Goal: Use online tool/utility: Utilize a website feature to perform a specific function

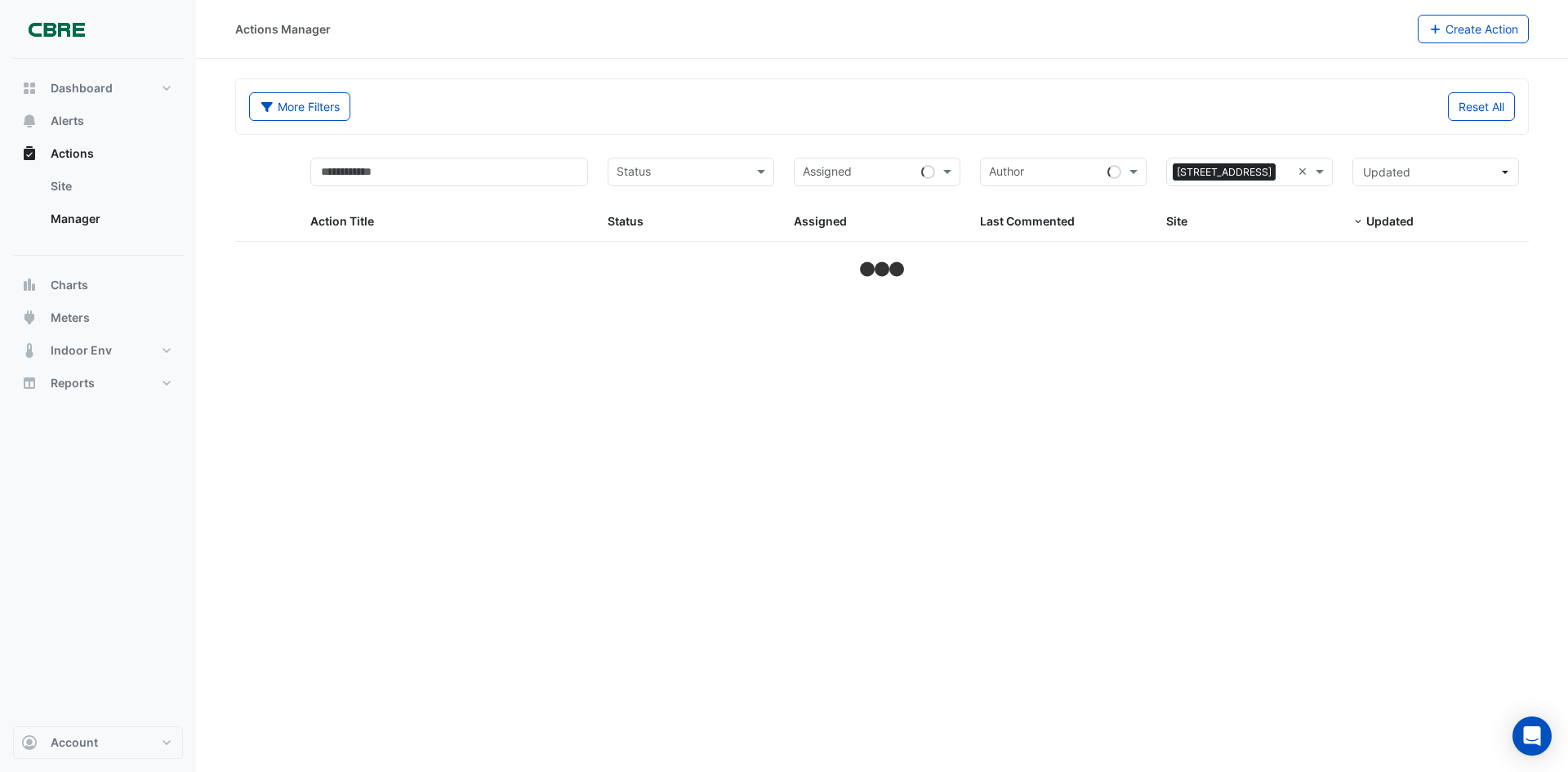
select select "***"
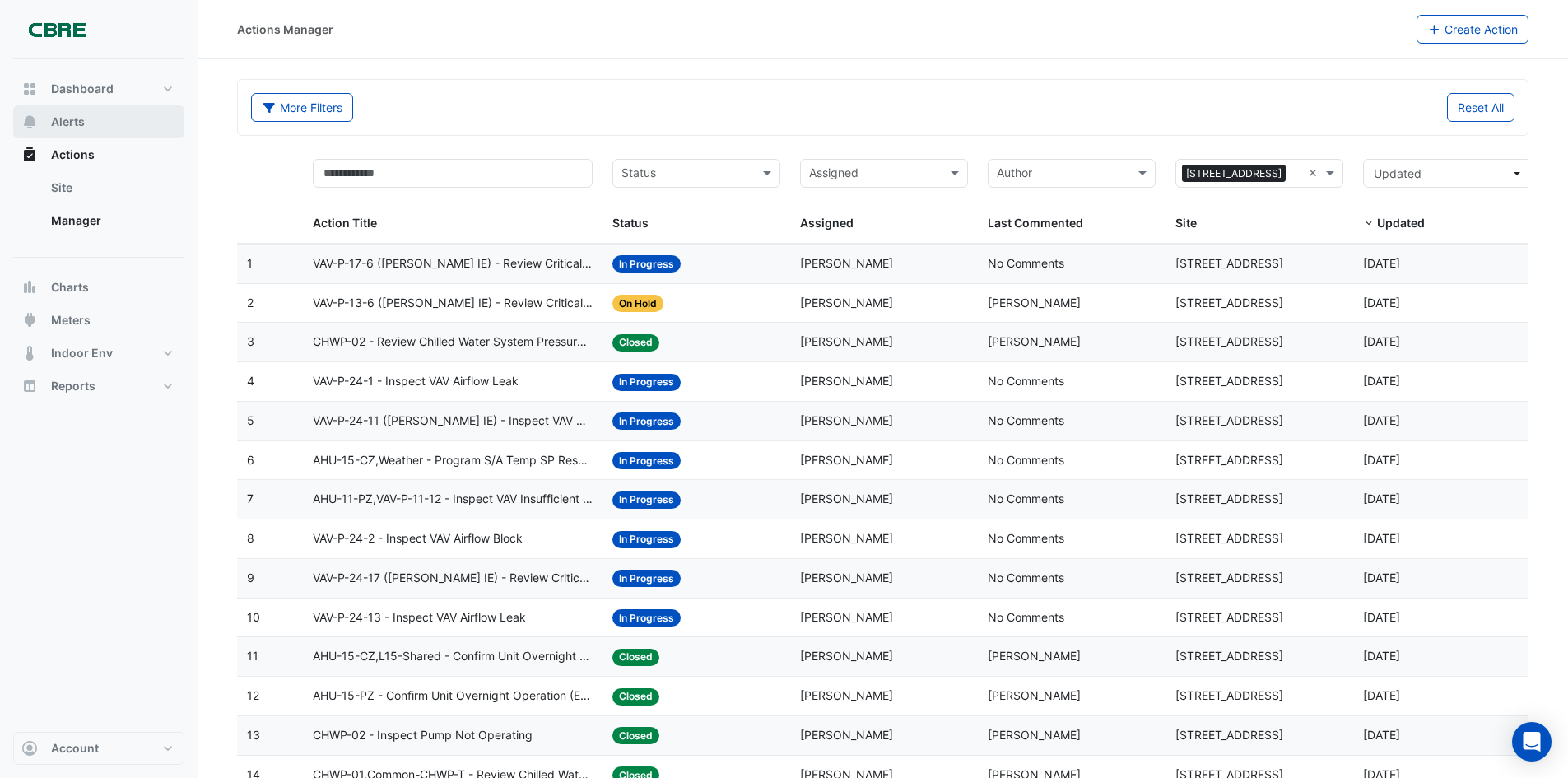
click at [93, 116] on button "Alerts" at bounding box center [99, 122] width 171 height 33
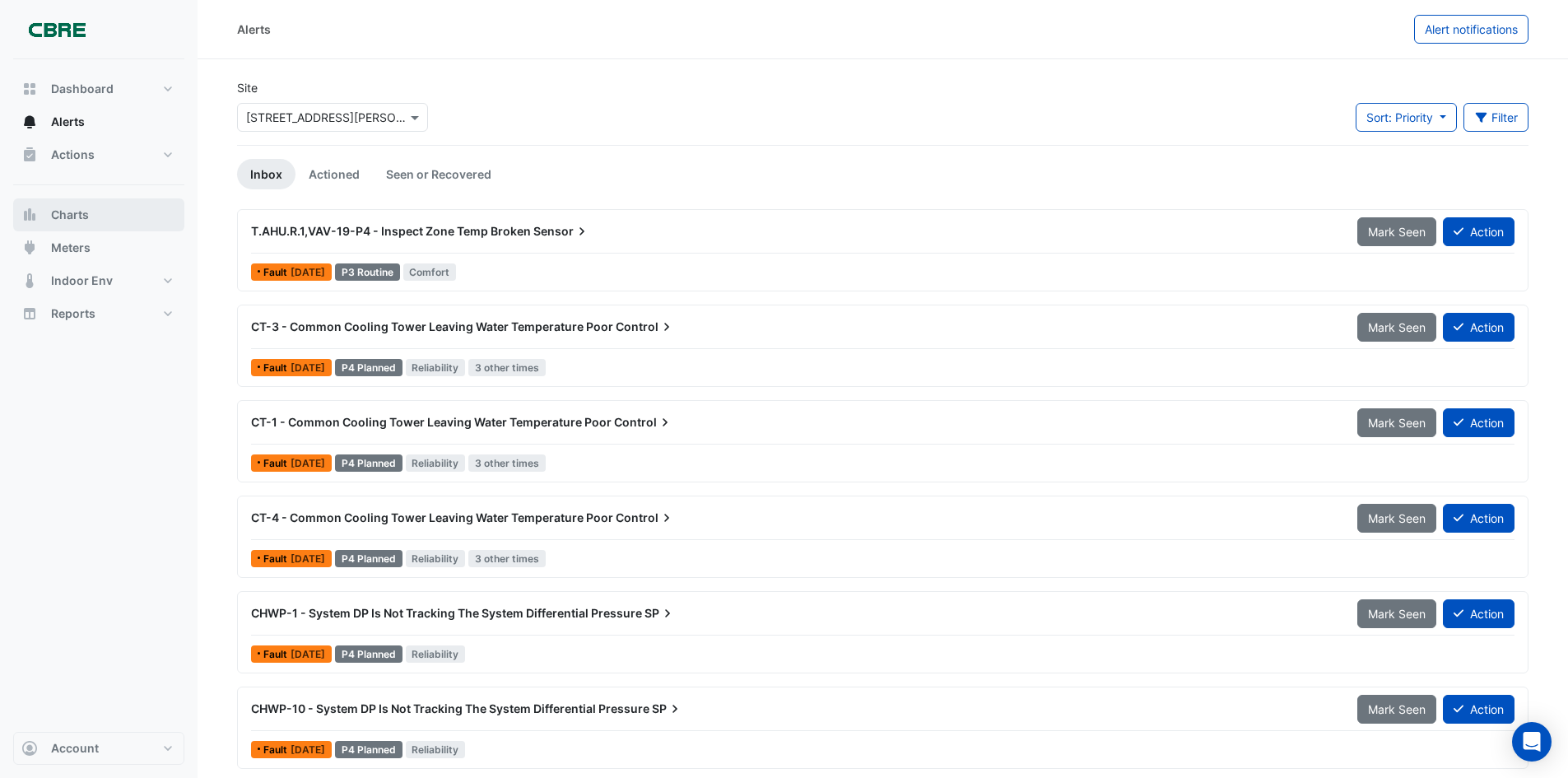
click at [58, 222] on span "Charts" at bounding box center [69, 215] width 38 height 17
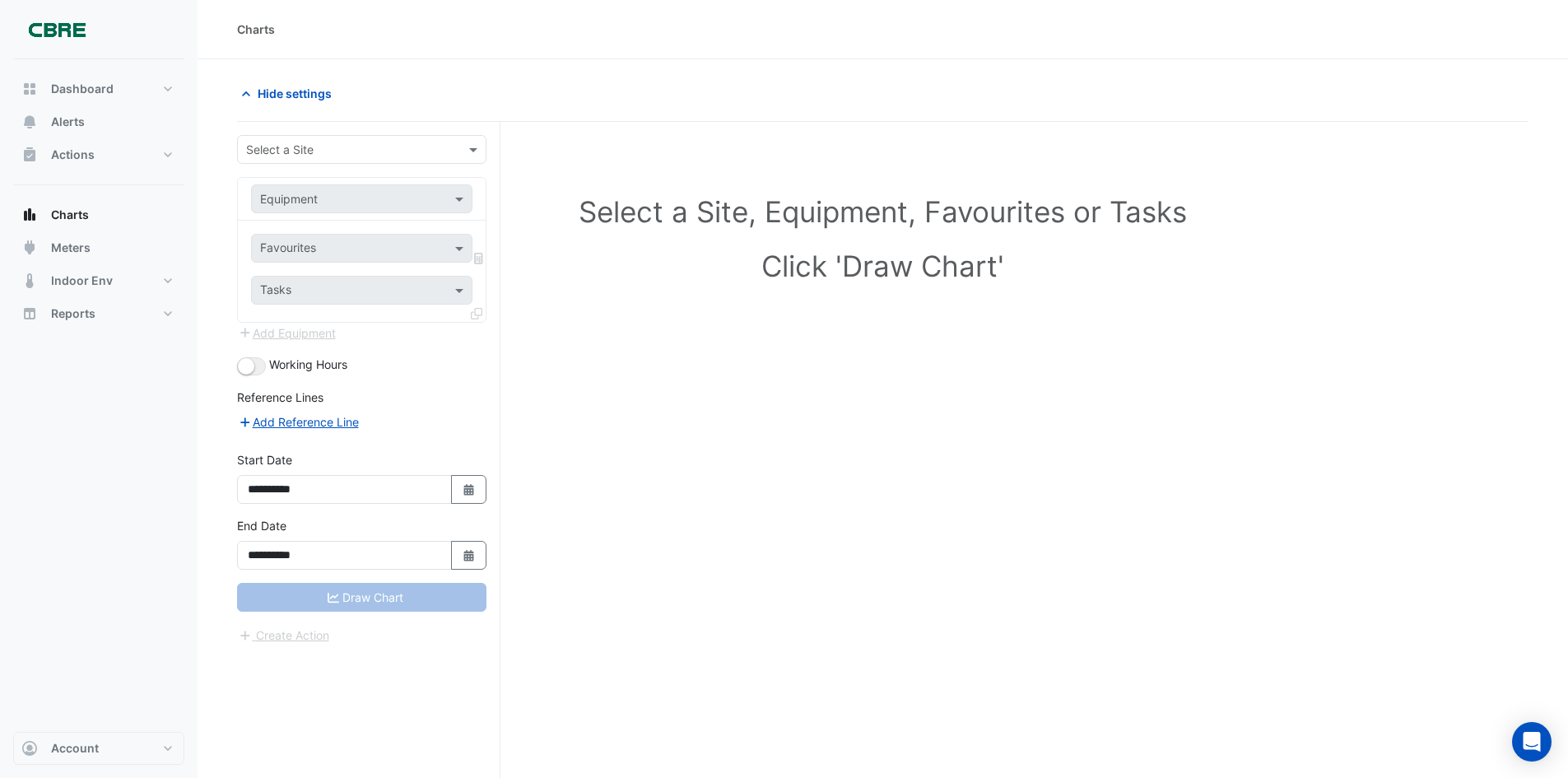
click at [305, 141] on input "text" at bounding box center [344, 149] width 198 height 17
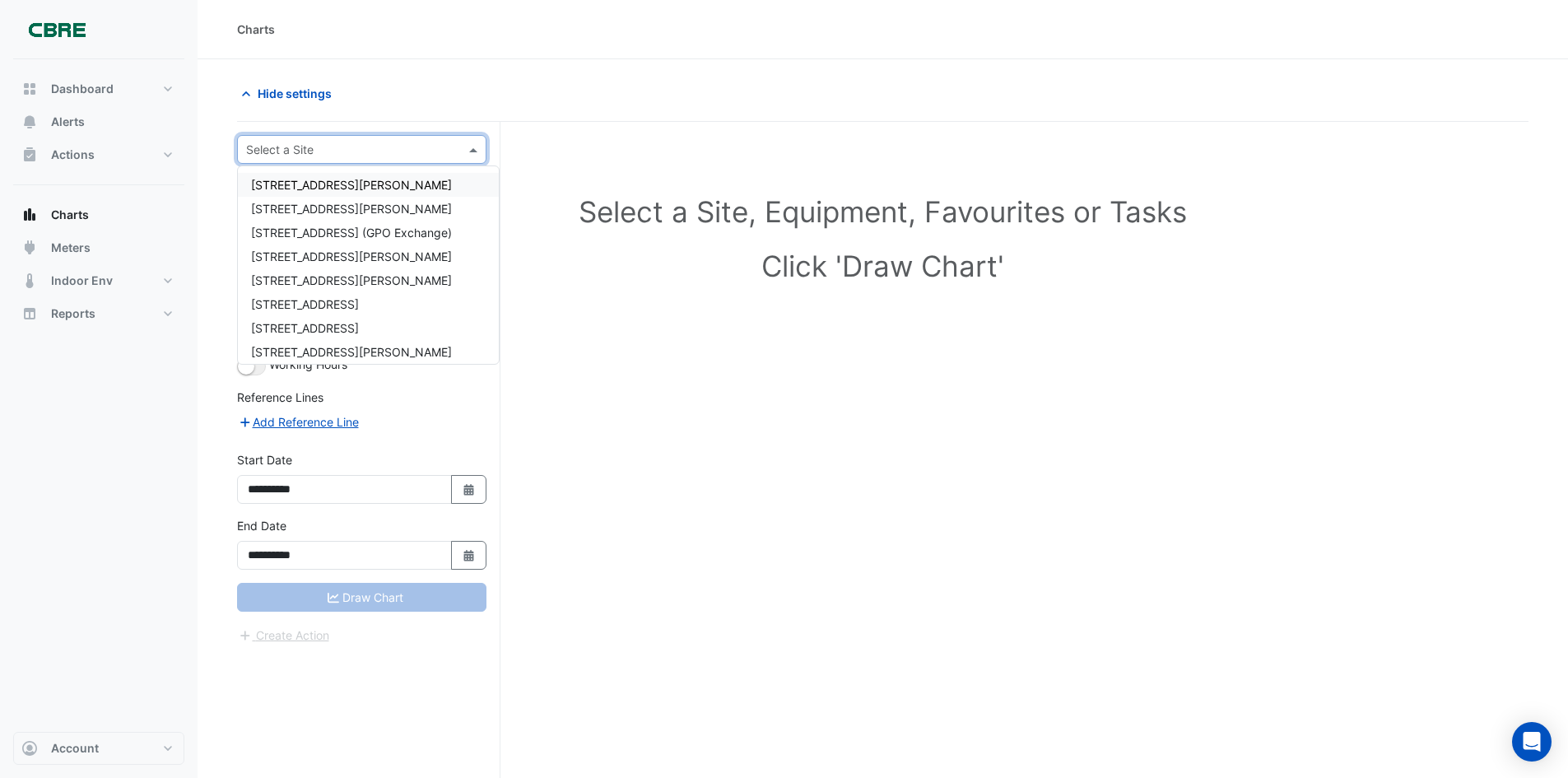
click at [337, 187] on div "[STREET_ADDRESS][PERSON_NAME]" at bounding box center [368, 185] width 261 height 24
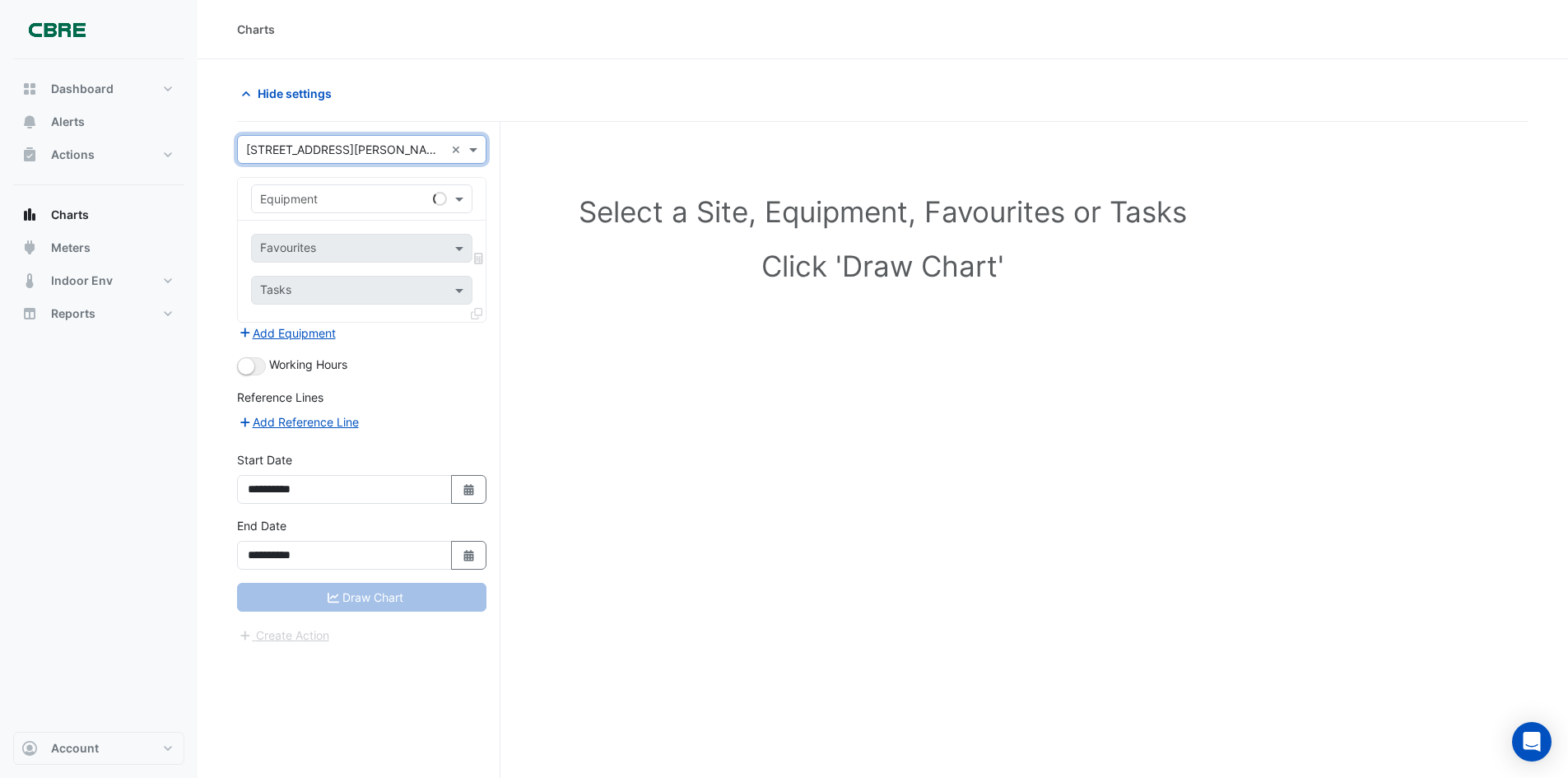
click at [333, 207] on div "Equipment" at bounding box center [339, 198] width 175 height 17
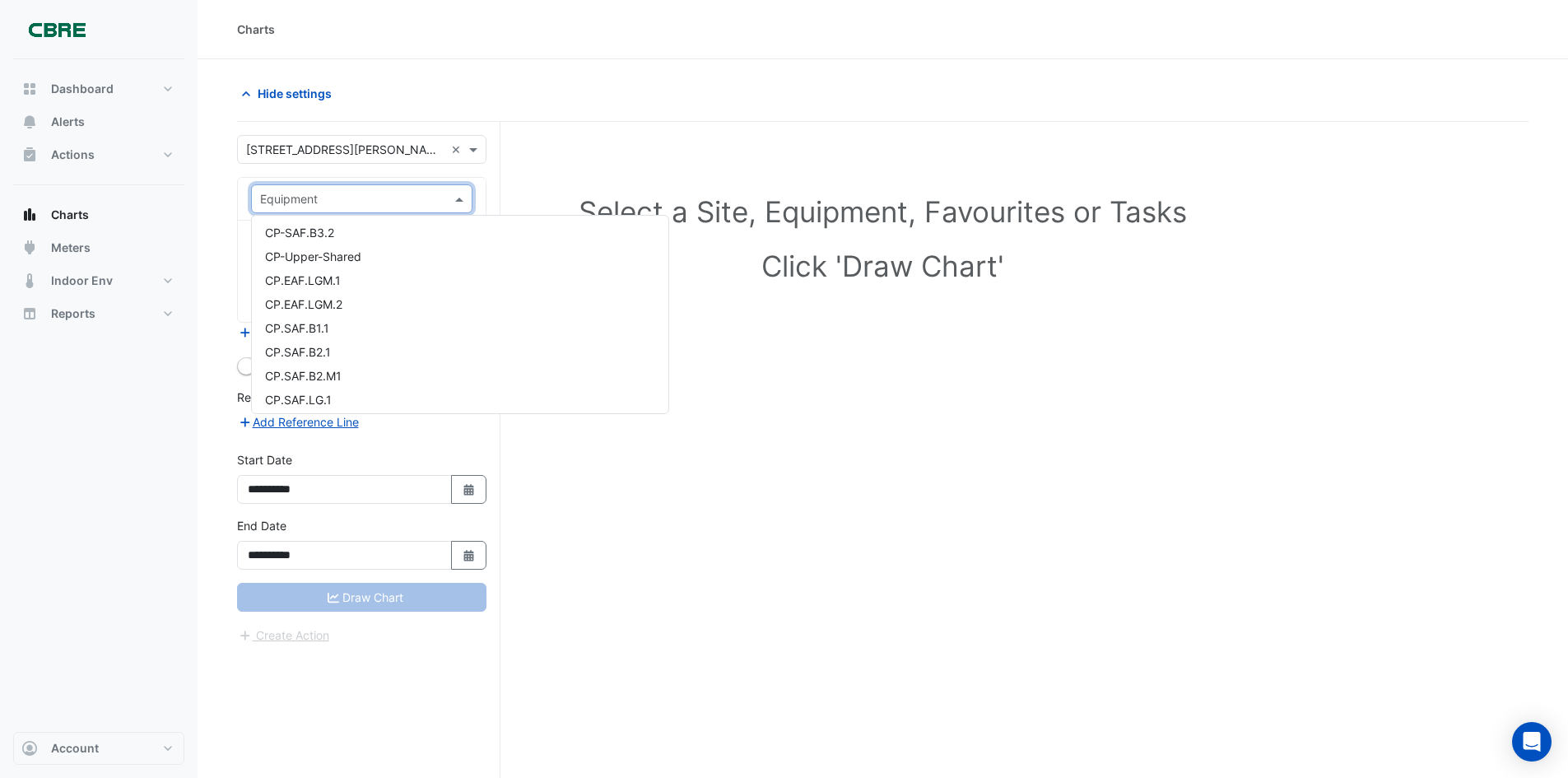
scroll to position [2059, 0]
click at [384, 351] on div "CP.SAF.B2.1" at bounding box center [460, 348] width 416 height 24
click at [397, 242] on input "text" at bounding box center [352, 250] width 185 height 17
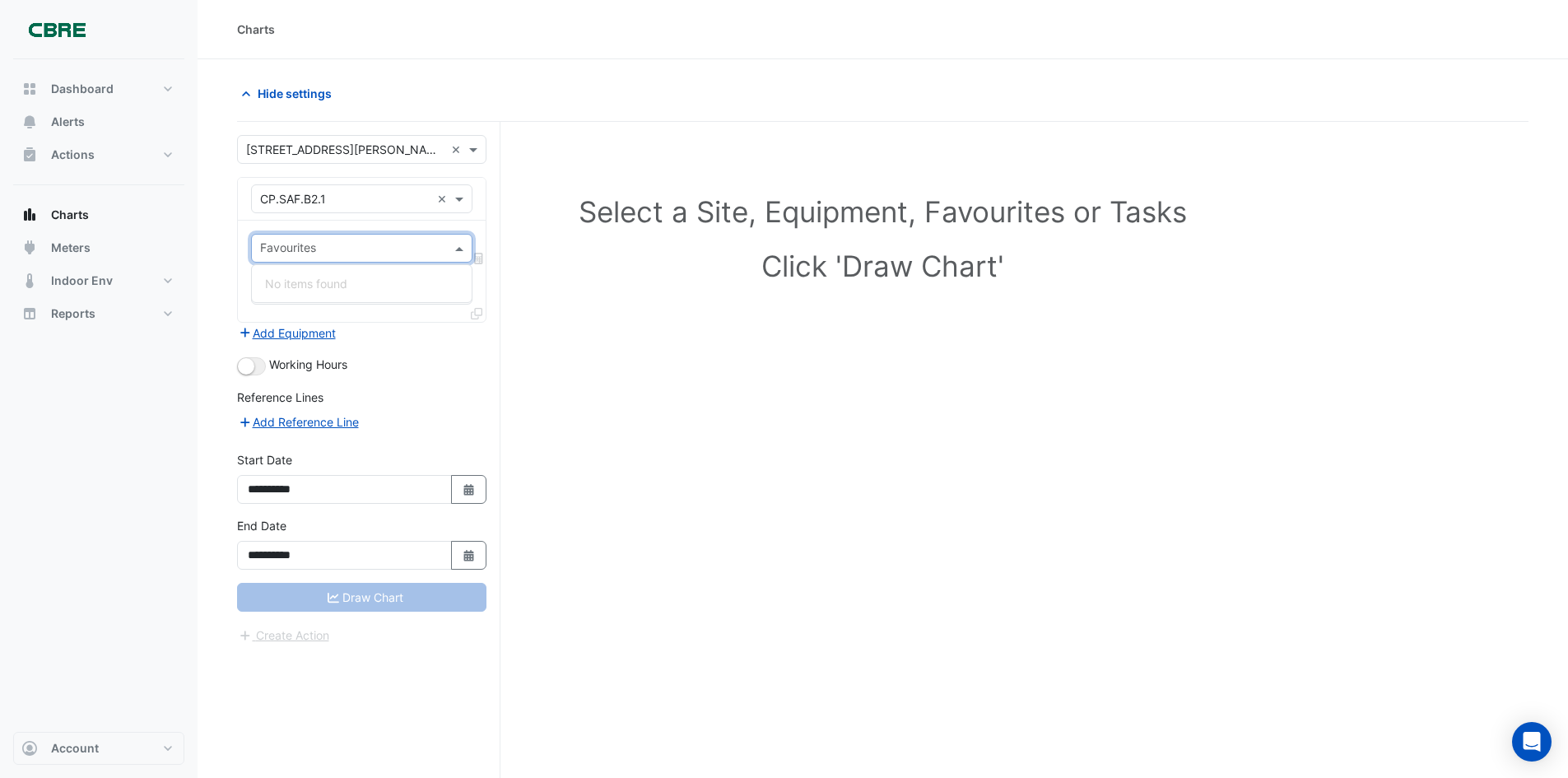
click at [392, 282] on div "No items found" at bounding box center [362, 283] width 220 height 24
click at [406, 367] on div "Working Hours" at bounding box center [361, 366] width 249 height 20
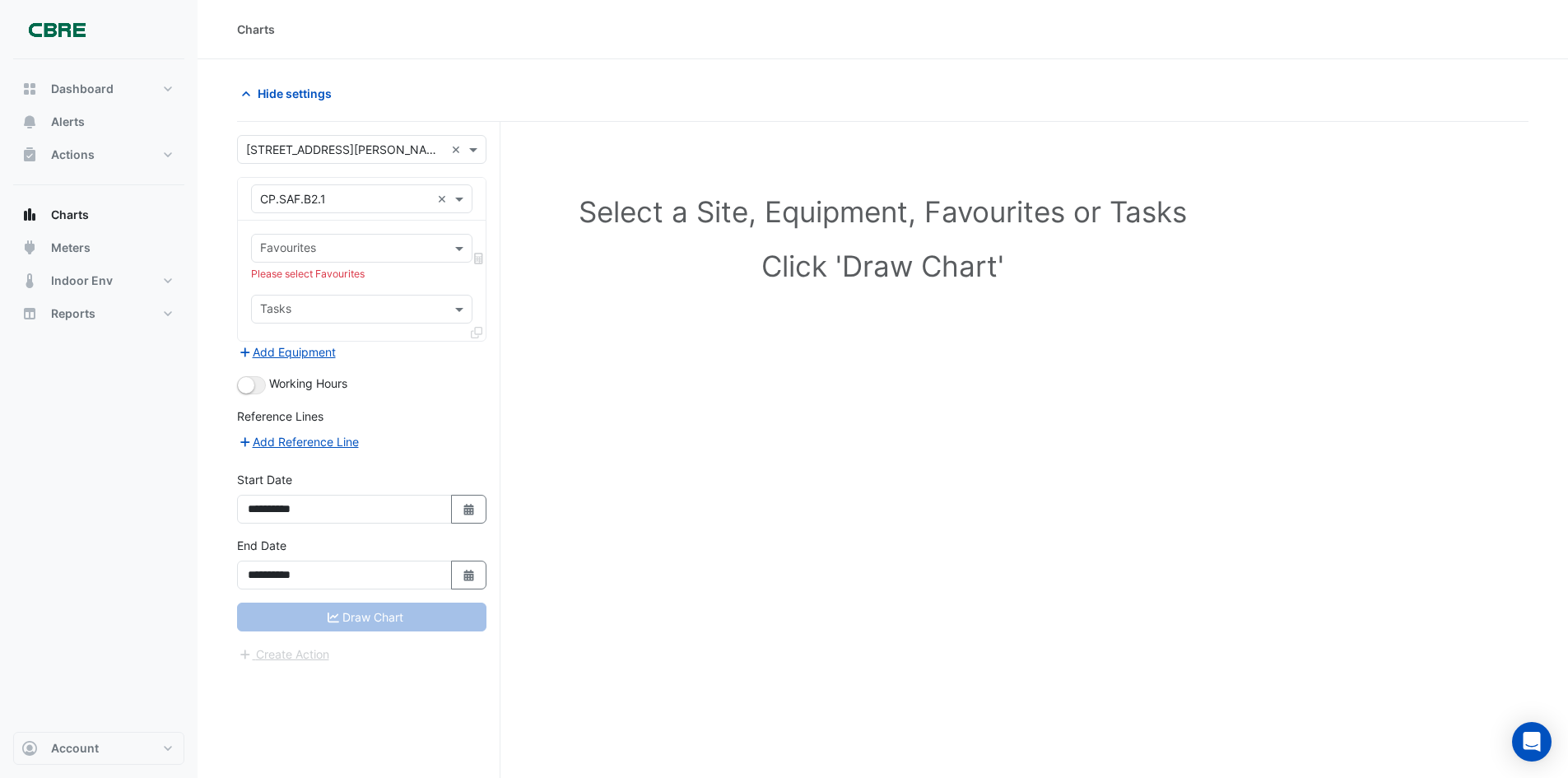
click at [367, 317] on input "text" at bounding box center [352, 310] width 185 height 17
click at [378, 348] on div "No items found" at bounding box center [362, 345] width 220 height 24
click at [463, 512] on icon "Select Date" at bounding box center [469, 509] width 15 height 12
select select "*"
select select "****"
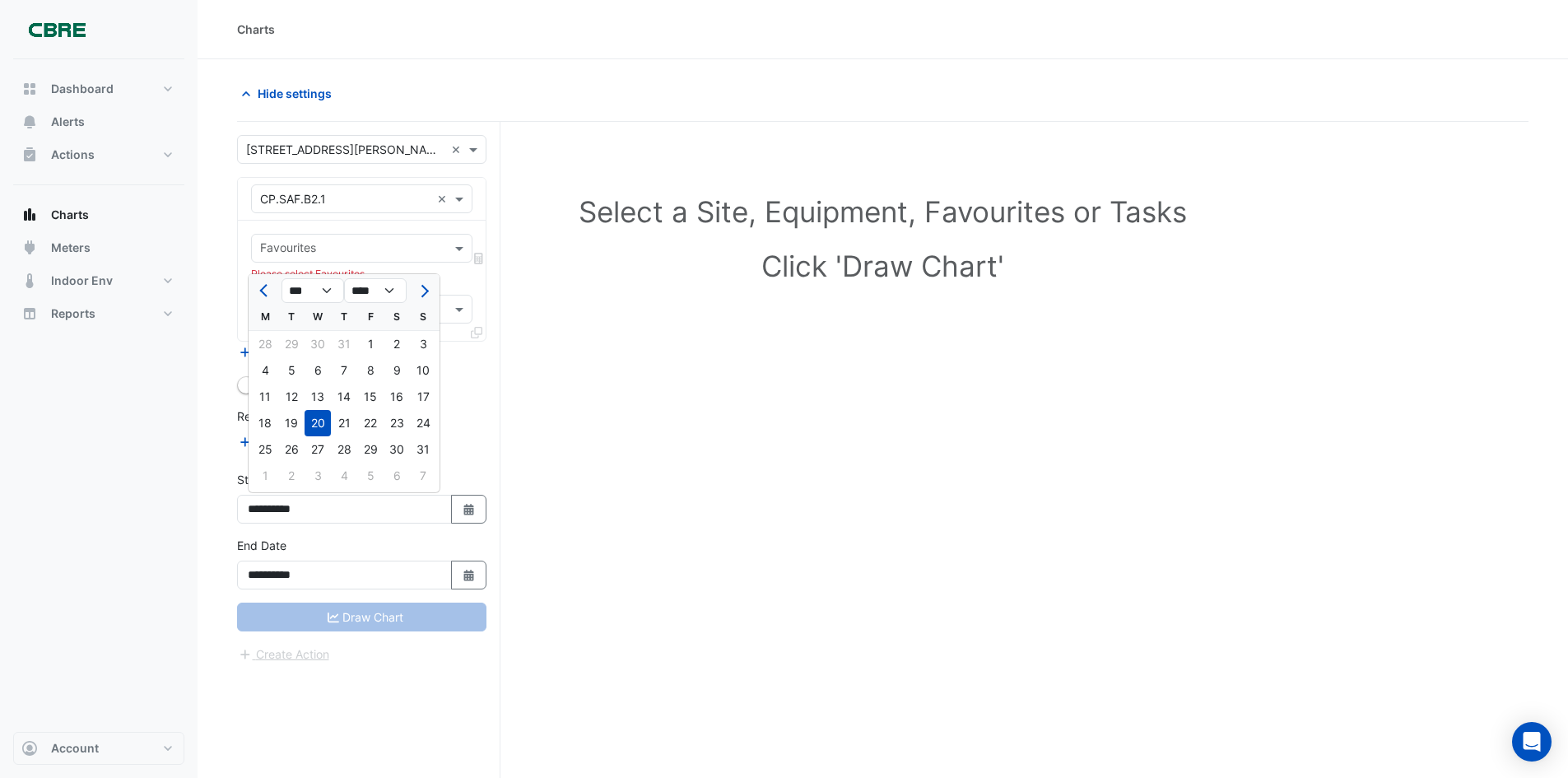
click at [474, 436] on div "Add Reference Line" at bounding box center [361, 441] width 249 height 20
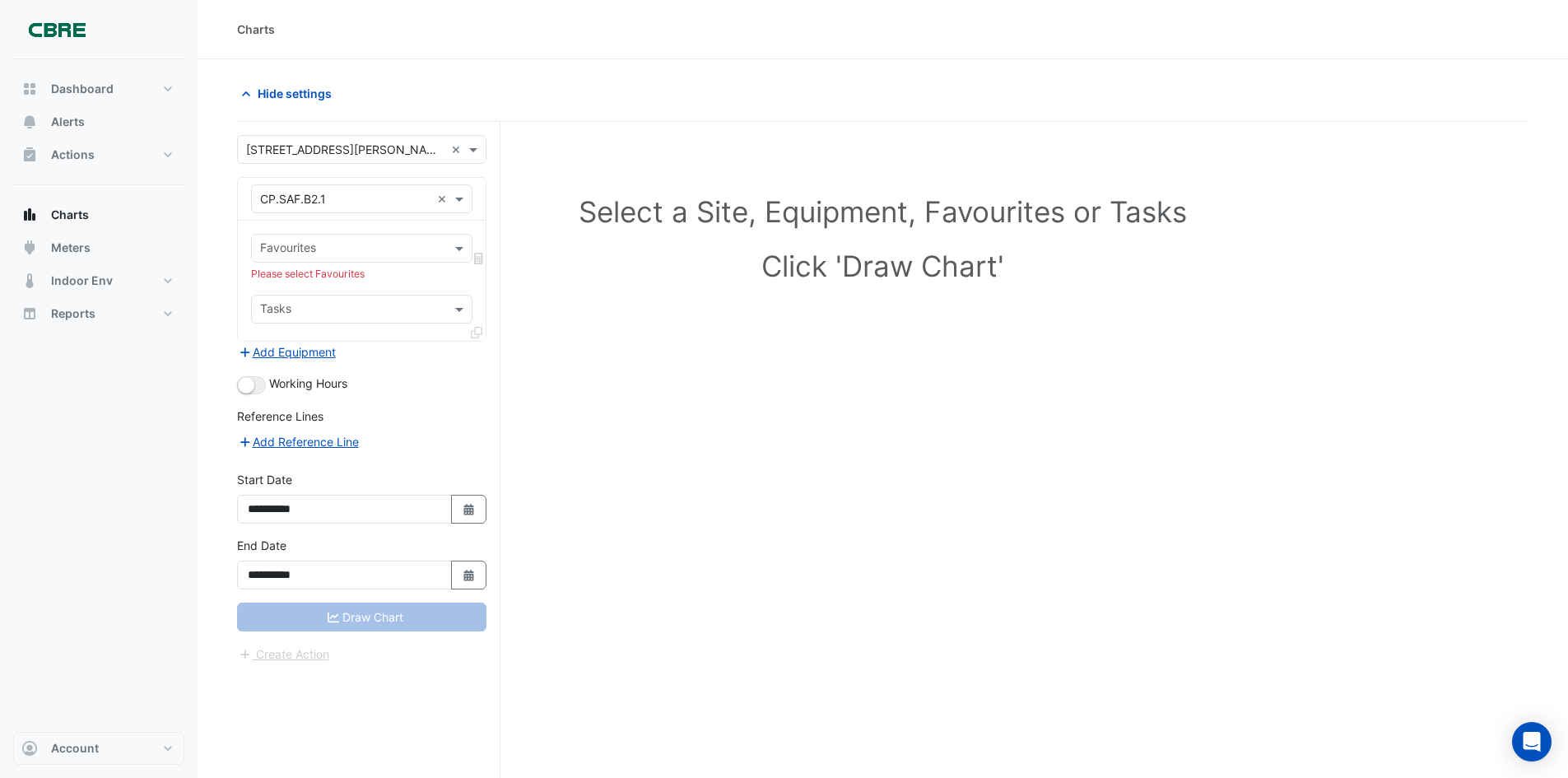
click at [352, 196] on input "text" at bounding box center [345, 199] width 170 height 17
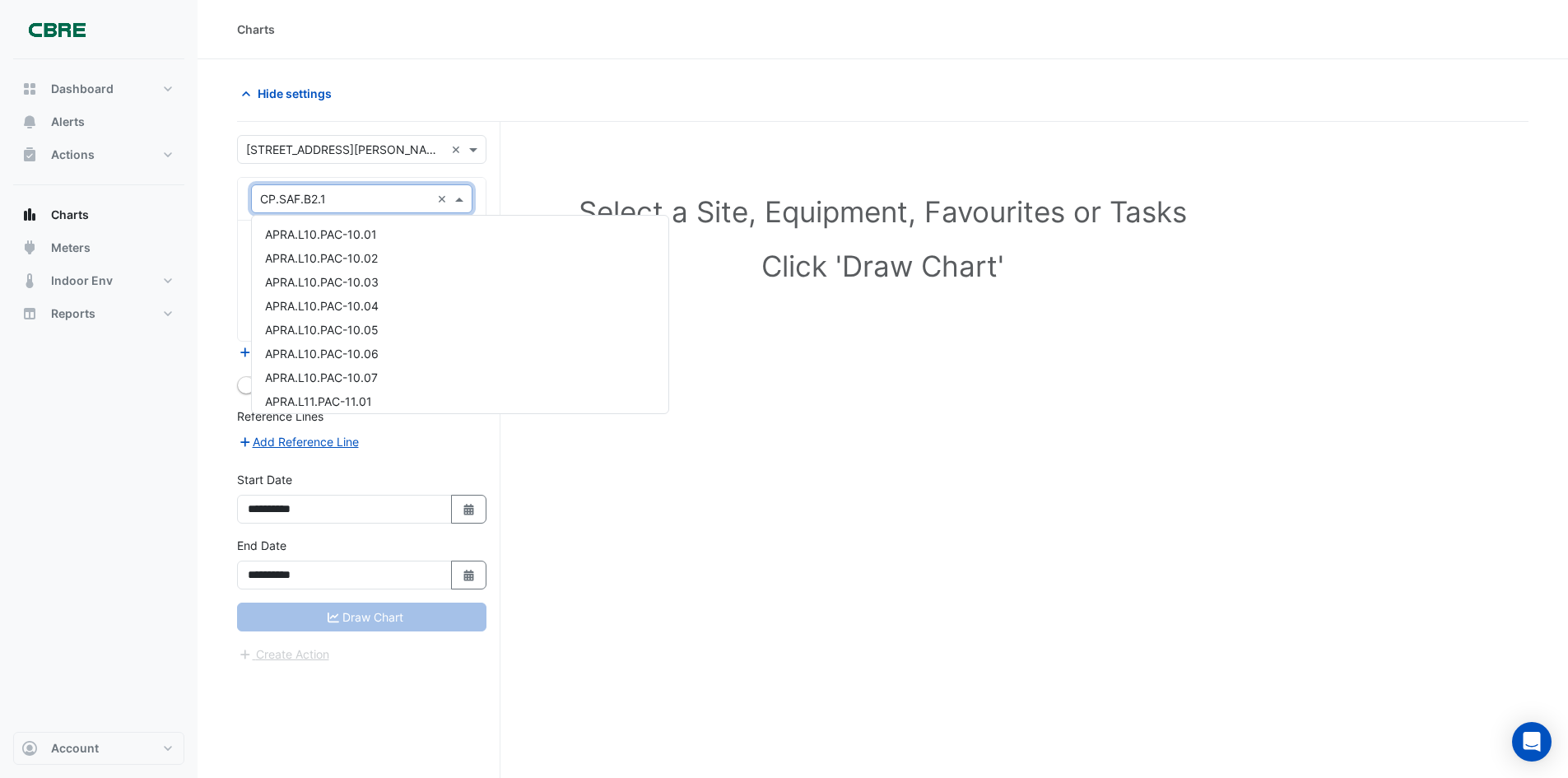
scroll to position [2179, 0]
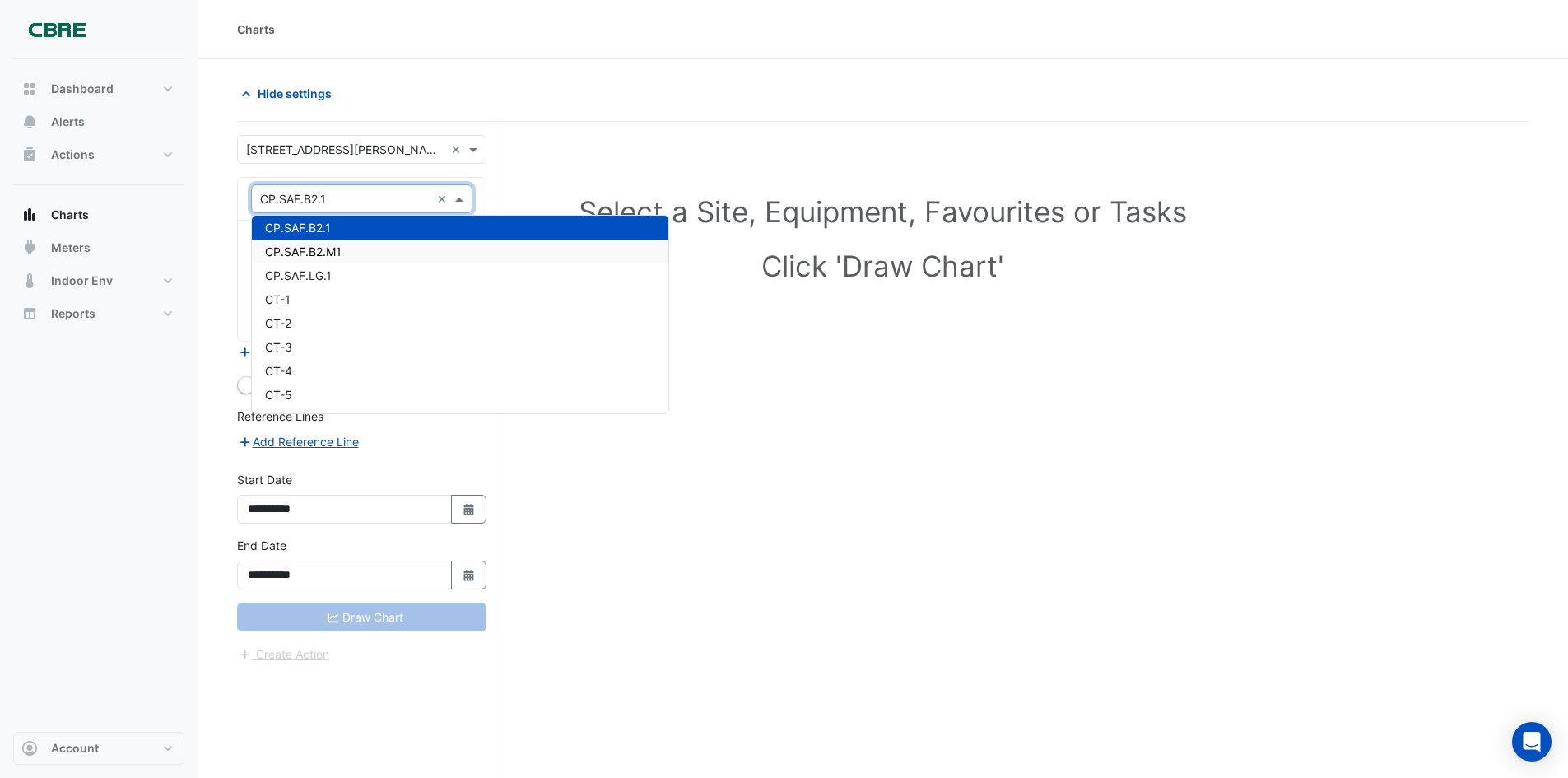
click at [376, 251] on div "CP.SAF.B2.M1" at bounding box center [460, 251] width 416 height 24
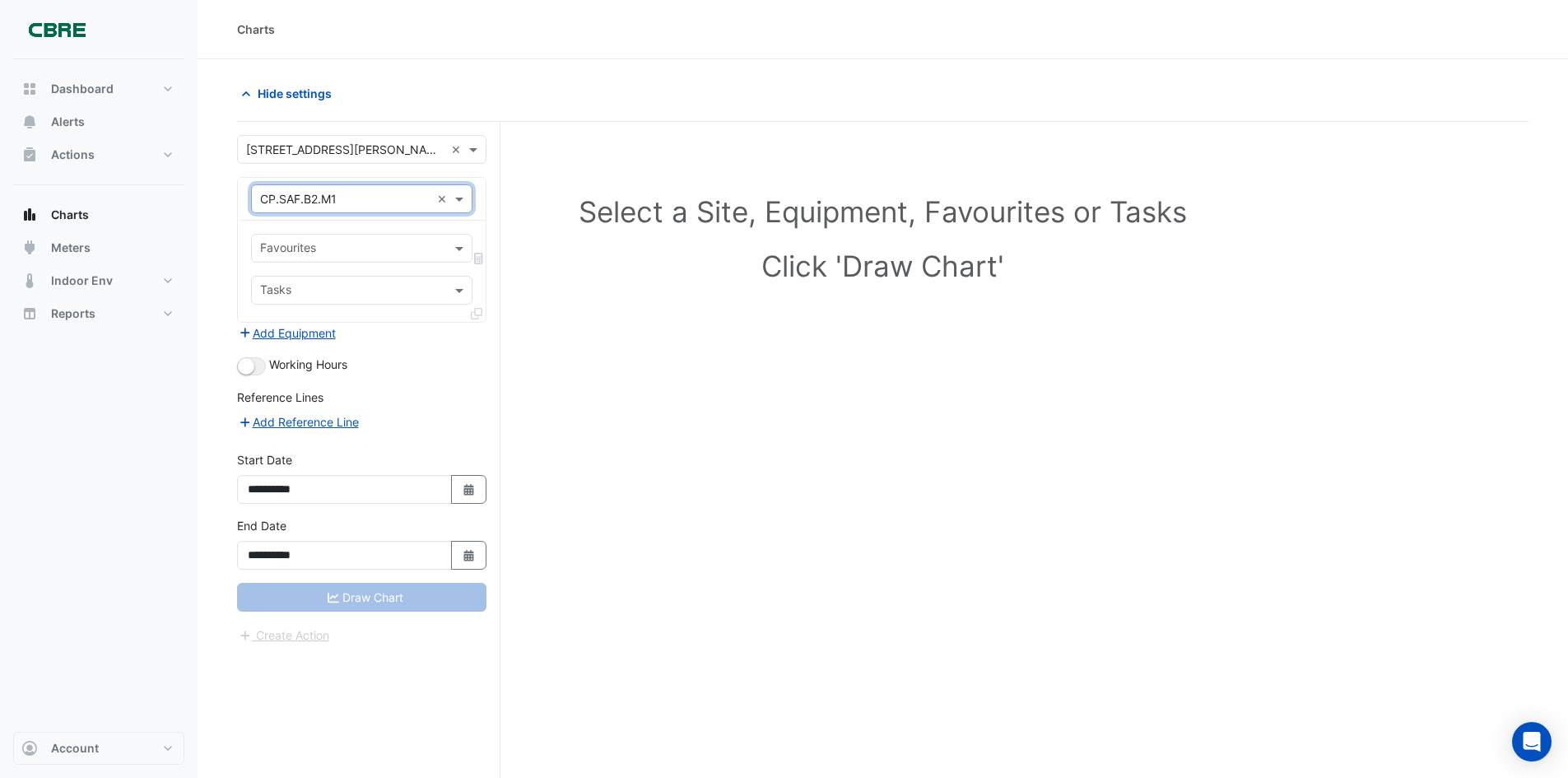
click at [369, 248] on input "text" at bounding box center [352, 250] width 185 height 17
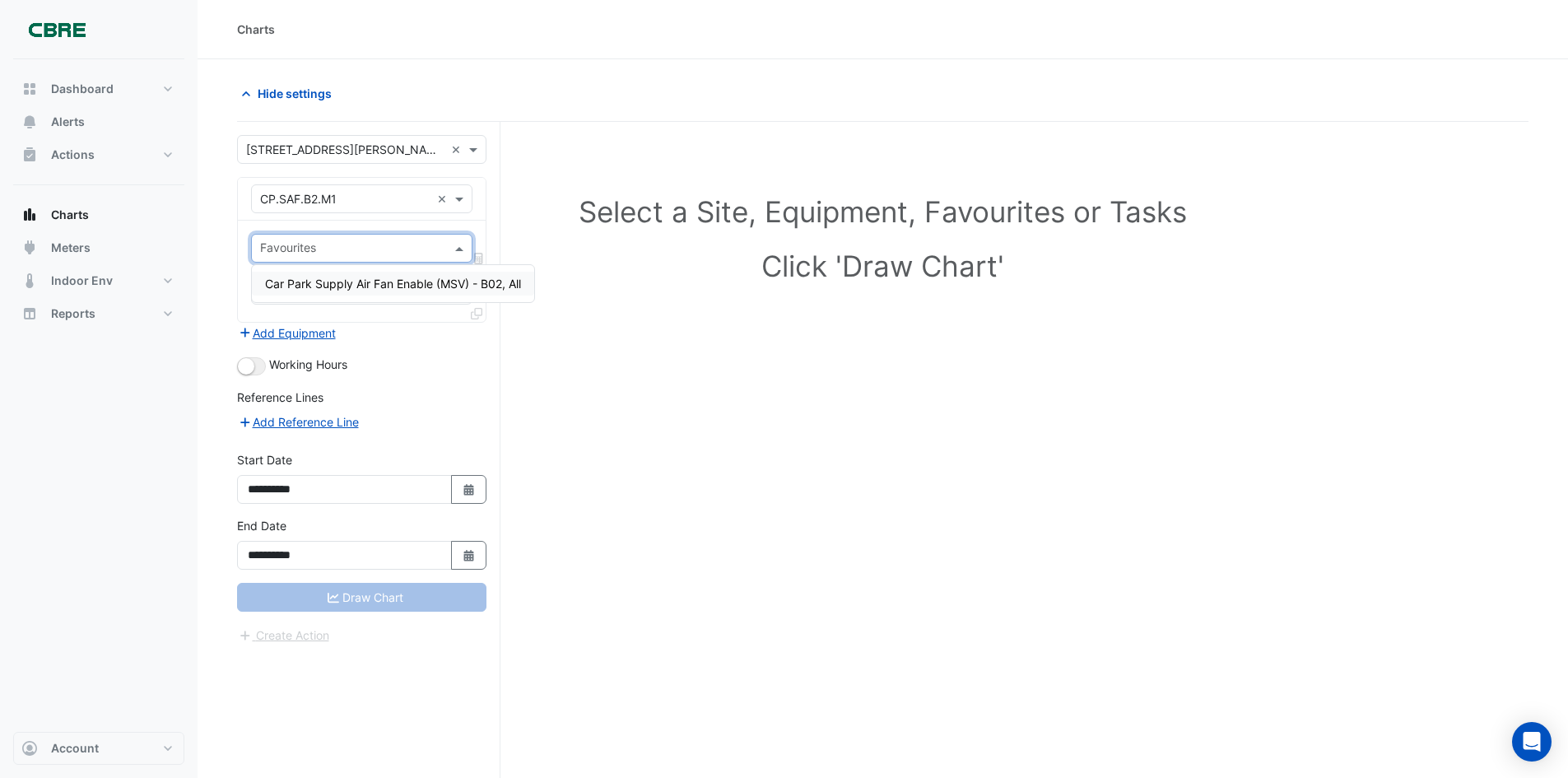
click at [385, 285] on span "Car Park Supply Air Fan Enable (MSV) - B02, All" at bounding box center [393, 284] width 256 height 14
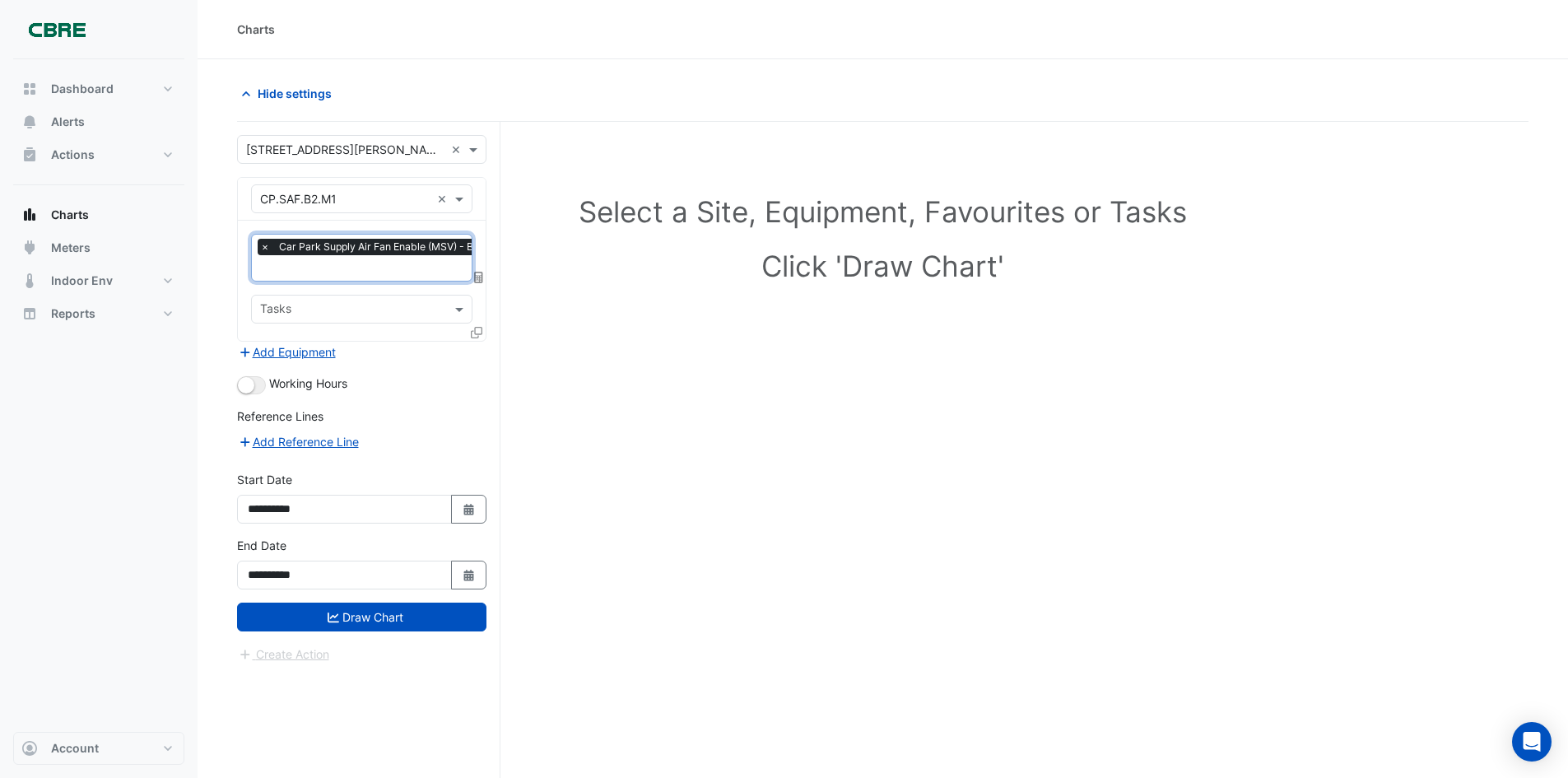
click at [388, 305] on input "text" at bounding box center [352, 310] width 185 height 17
click at [396, 359] on div "No items found" at bounding box center [362, 343] width 220 height 37
drag, startPoint x: 445, startPoint y: 470, endPoint x: 449, endPoint y: 481, distance: 11.7
click at [447, 476] on div "**********" at bounding box center [361, 496] width 249 height 52
click at [470, 515] on button "Select Date" at bounding box center [469, 509] width 36 height 28
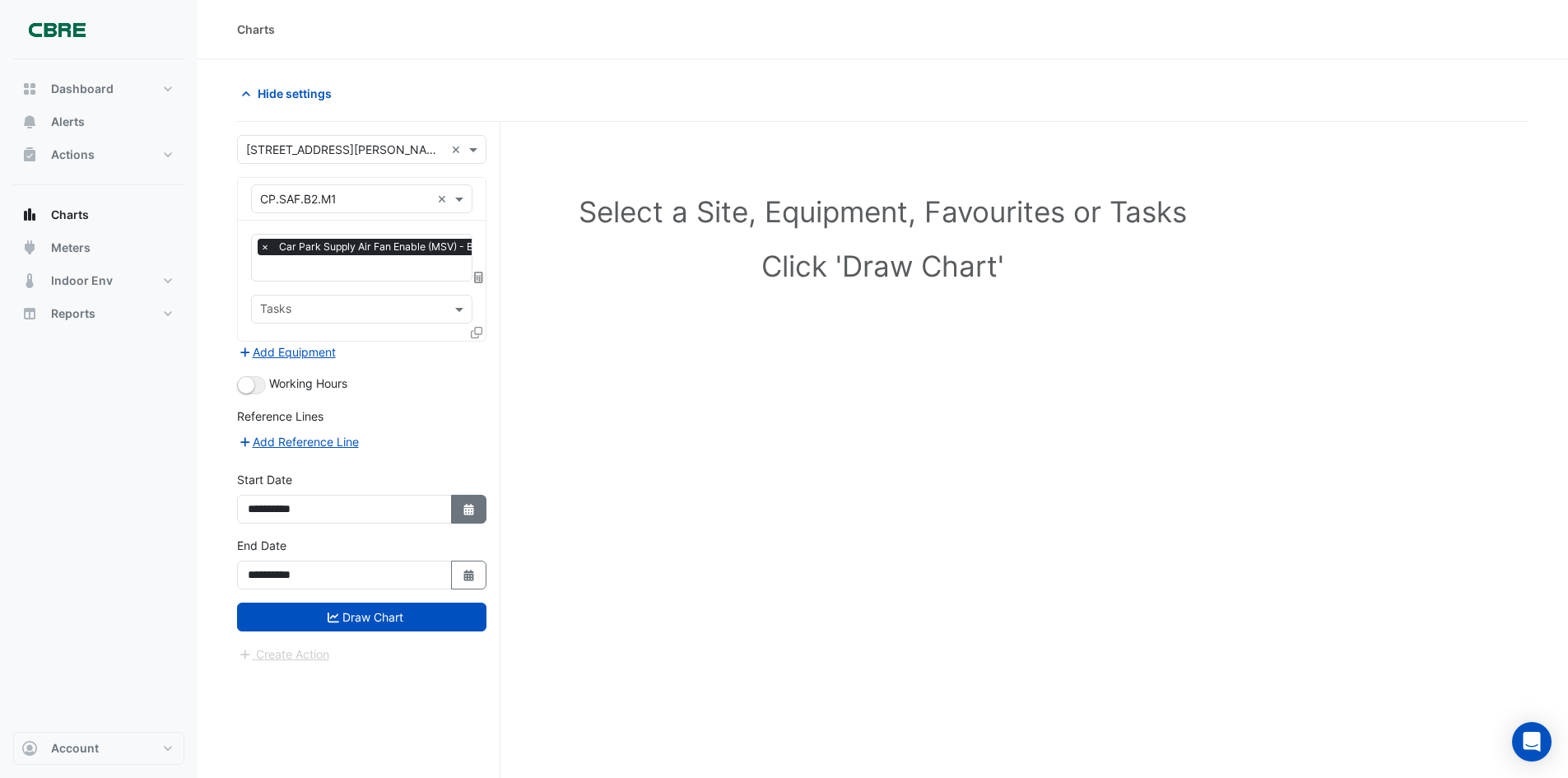
select select "*"
select select "****"
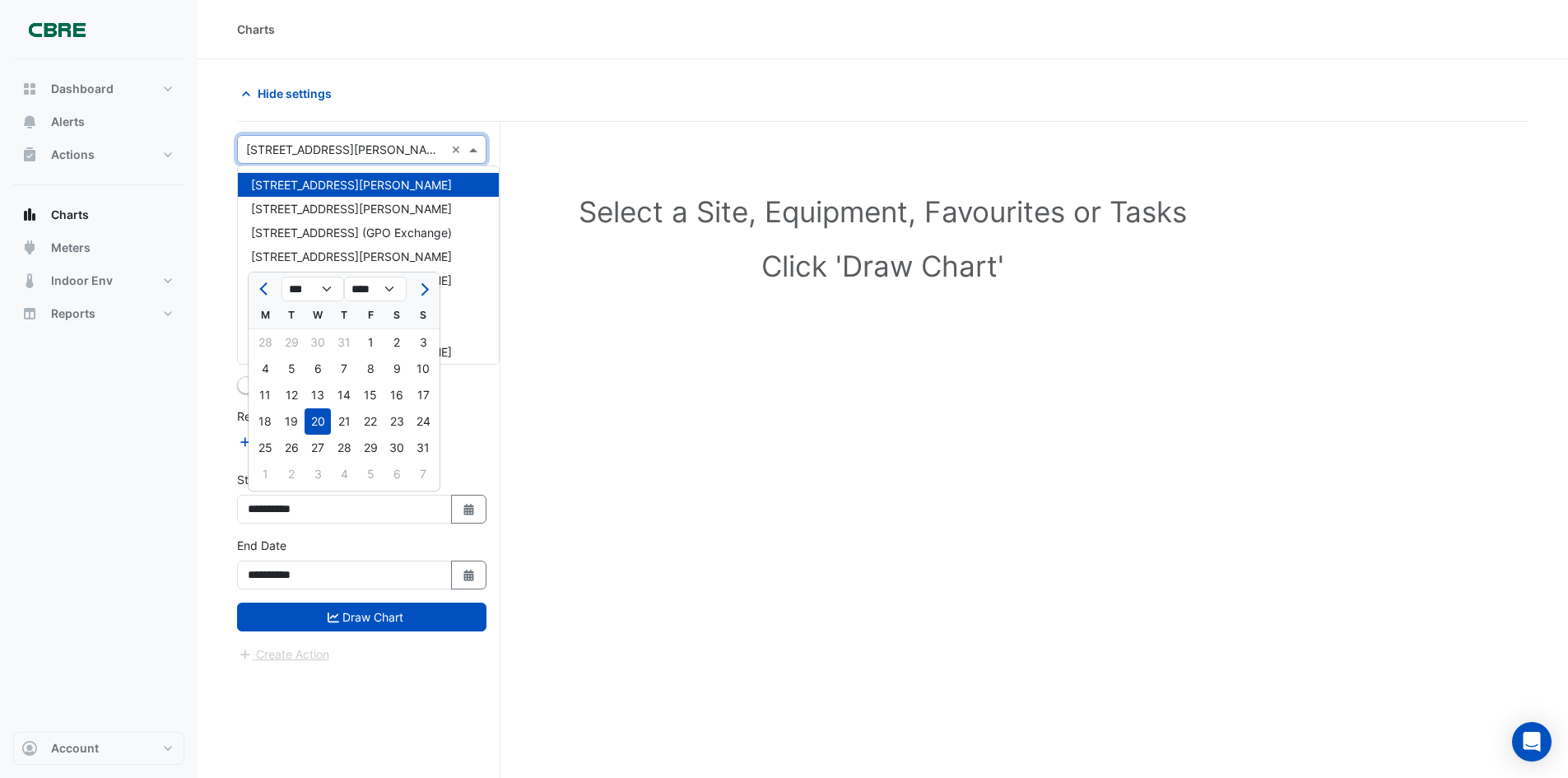
click at [343, 152] on input "text" at bounding box center [344, 149] width 198 height 17
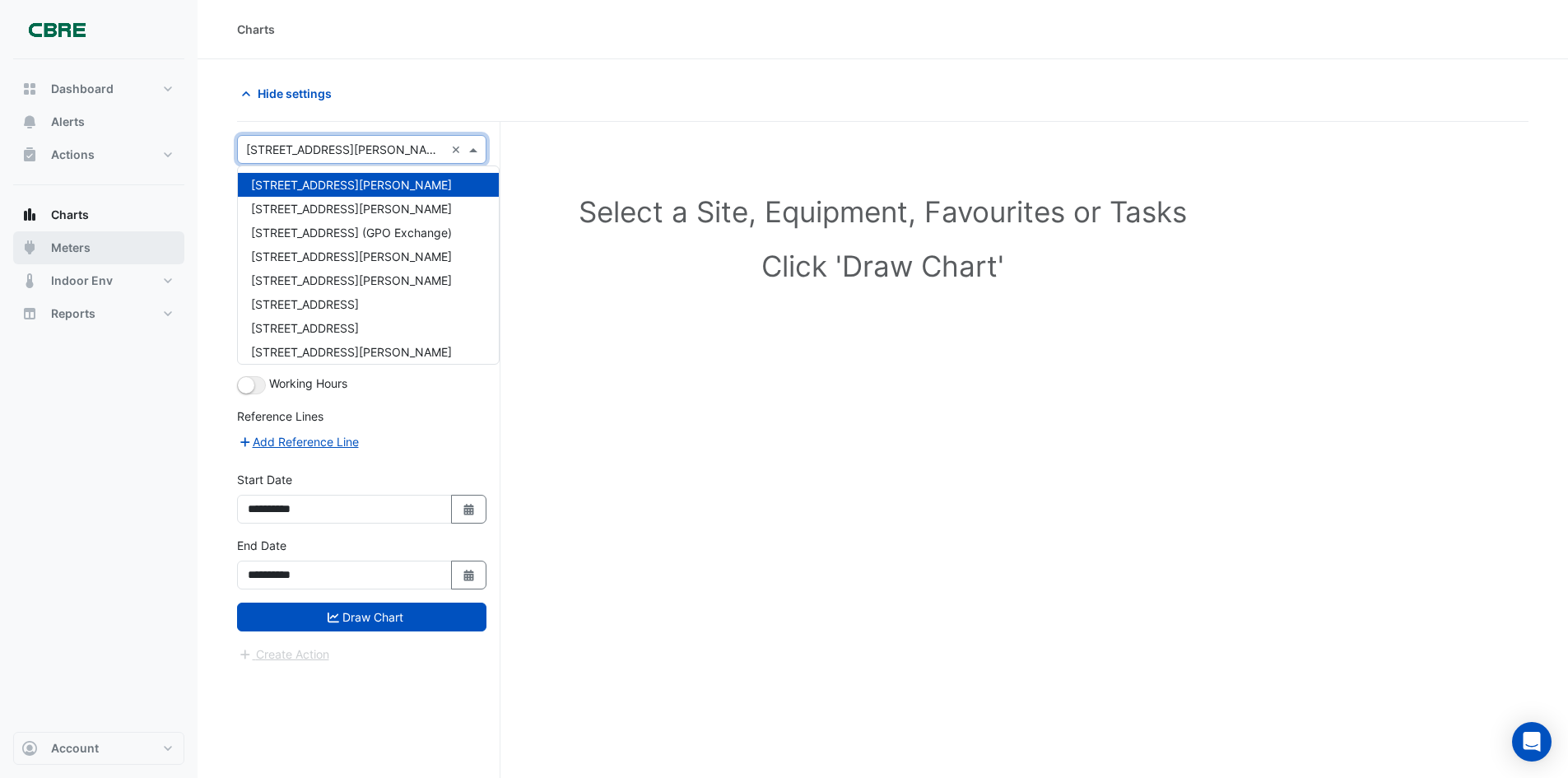
click at [83, 251] on span "Meters" at bounding box center [70, 248] width 40 height 17
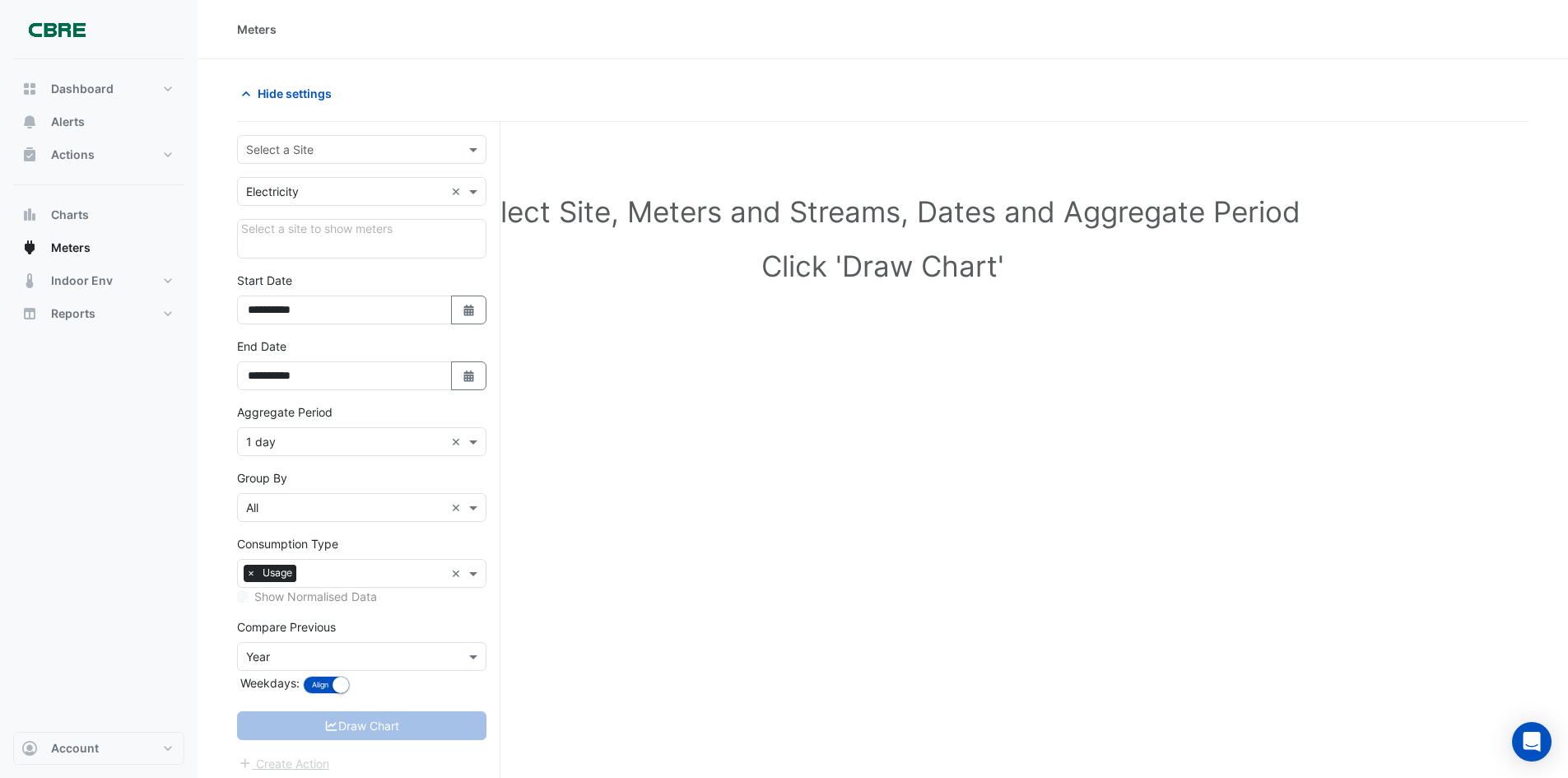
click at [329, 150] on input "text" at bounding box center [344, 149] width 198 height 17
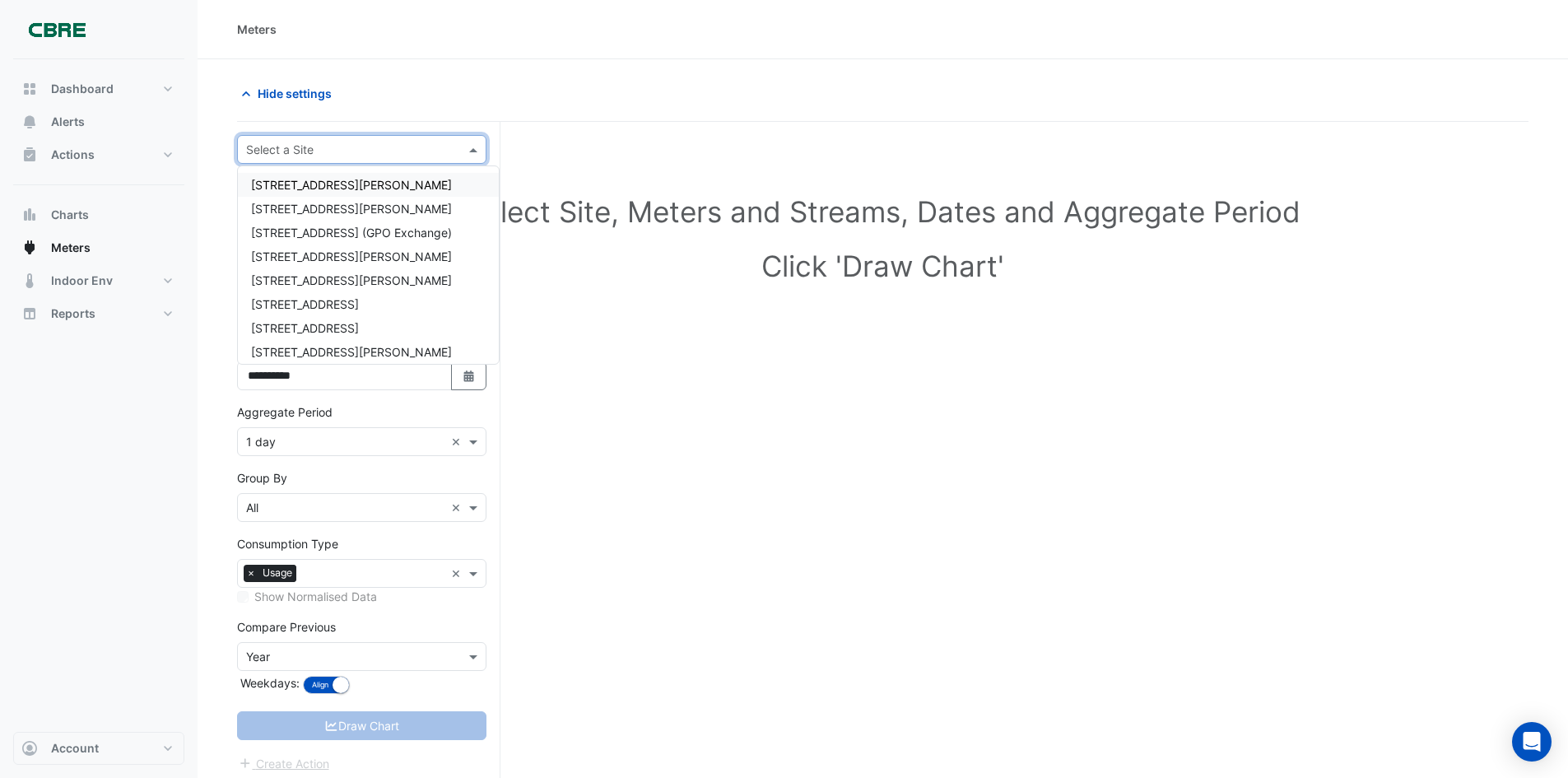
click at [340, 184] on div "[STREET_ADDRESS][PERSON_NAME]" at bounding box center [368, 185] width 261 height 24
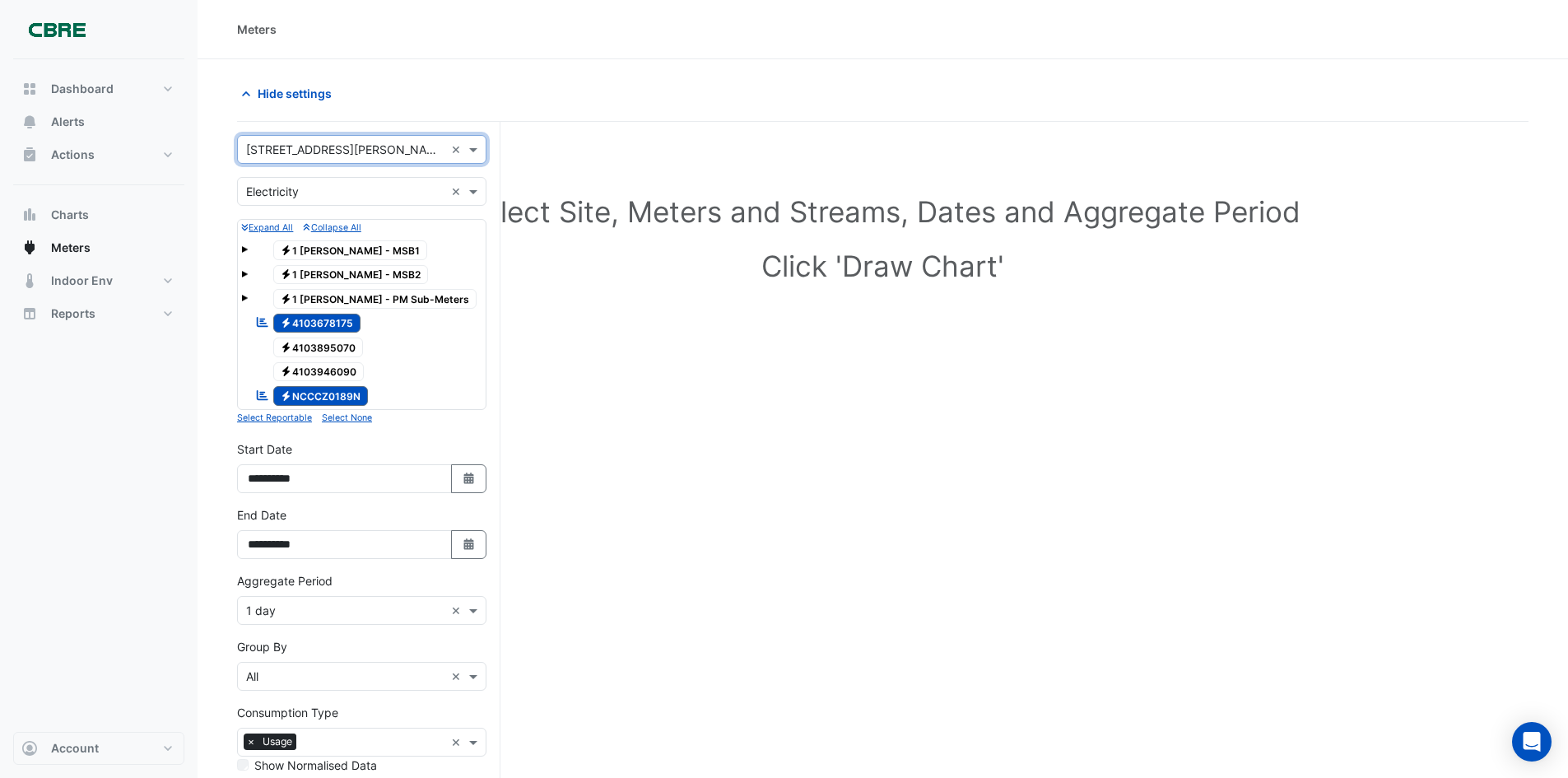
click at [249, 298] on div "Electricity 1 [PERSON_NAME] - PM Sub-Meters" at bounding box center [362, 299] width 242 height 23
click at [244, 298] on span at bounding box center [244, 298] width 6 height 6
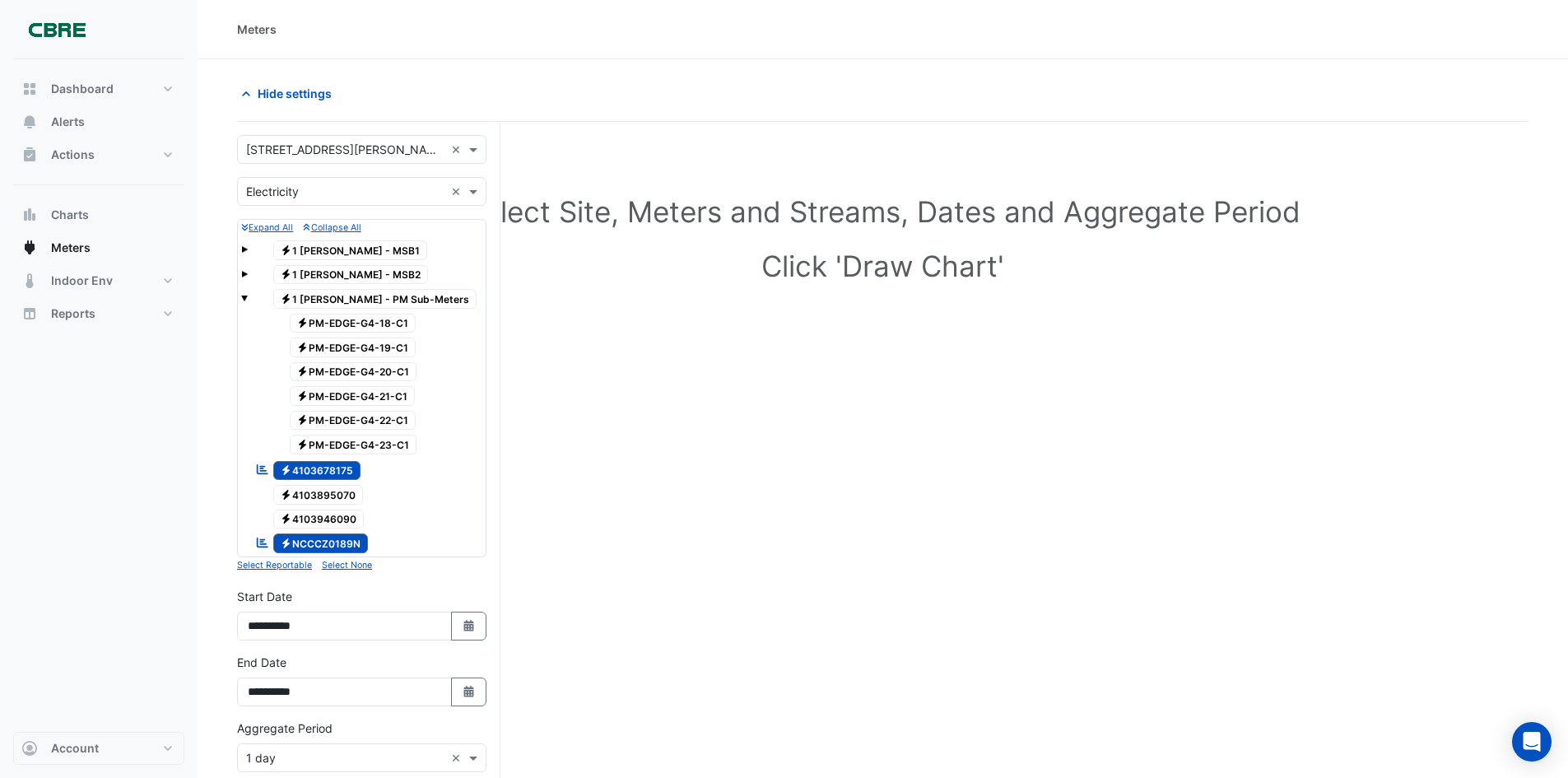
click at [398, 324] on span "Electricity PM-EDGE-G4-18-C1" at bounding box center [352, 323] width 127 height 20
click at [328, 466] on span "Electricity 4103678175" at bounding box center [317, 471] width 88 height 20
click at [329, 537] on span "Electricity NCCCZ0189N" at bounding box center [321, 544] width 96 height 20
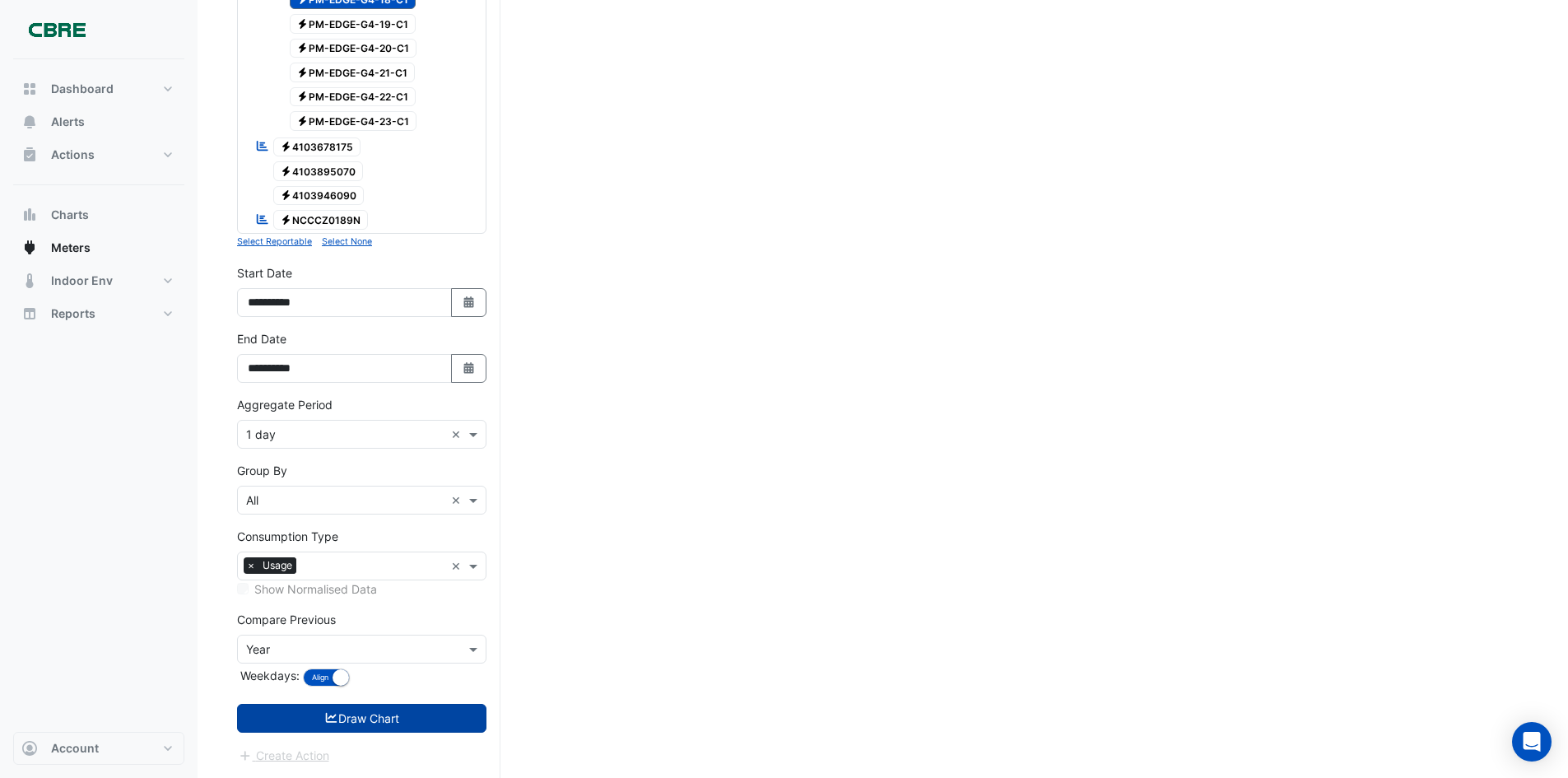
click at [432, 715] on button "Draw Chart" at bounding box center [361, 718] width 249 height 28
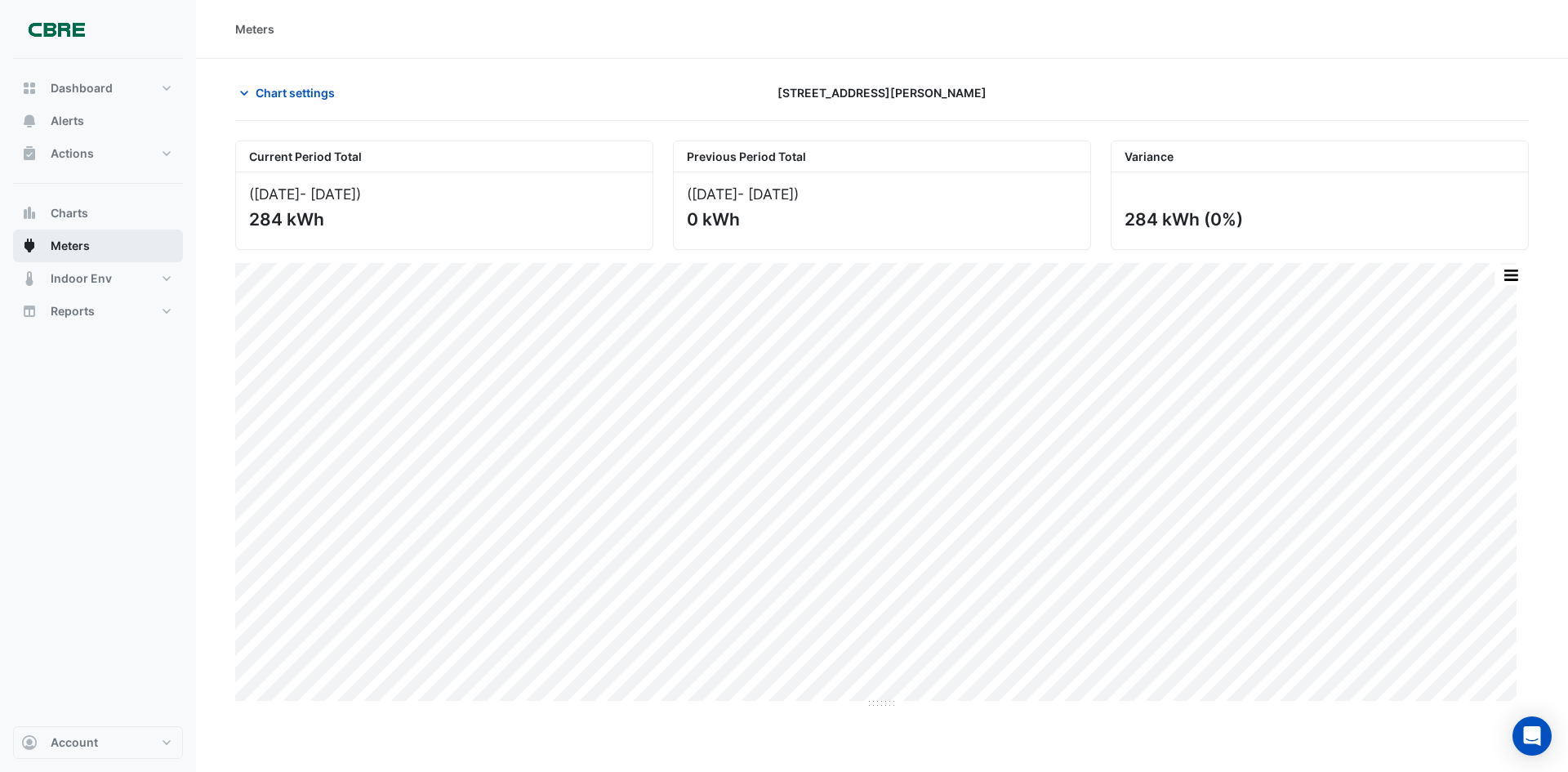
click at [85, 244] on span "Meters" at bounding box center [70, 246] width 40 height 17
click at [298, 93] on span "Chart settings" at bounding box center [295, 93] width 79 height 17
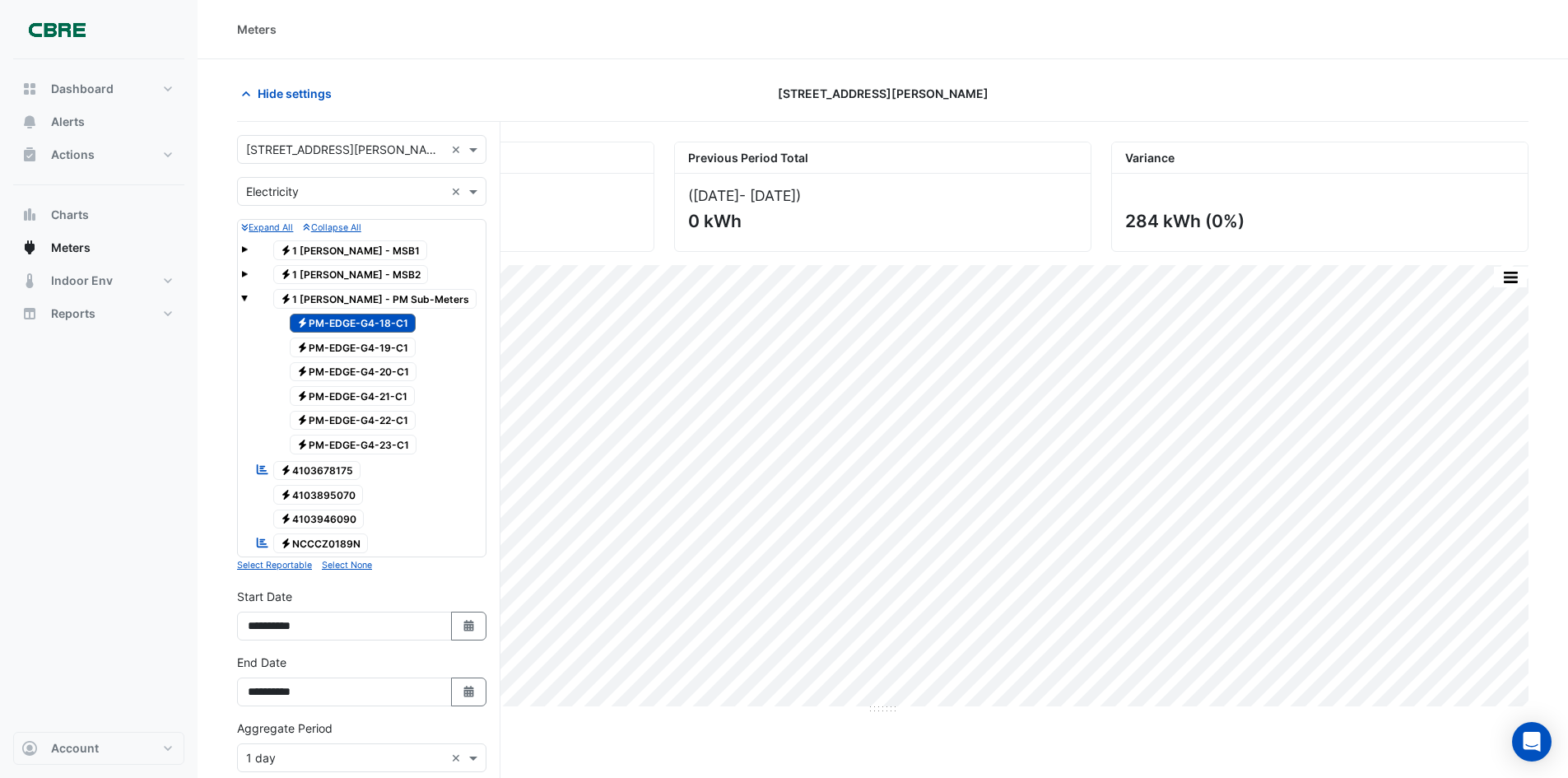
click at [399, 396] on span "Electricity PM-EDGE-G4-21-C1" at bounding box center [352, 396] width 126 height 20
click at [383, 325] on span "Electricity PM-EDGE-G4-18-C1" at bounding box center [352, 323] width 127 height 20
click at [396, 418] on span "Electricity PM-EDGE-G4-22-C1" at bounding box center [352, 421] width 127 height 20
click at [403, 444] on span "Electricity PM-EDGE-G4-23-C1" at bounding box center [353, 445] width 128 height 20
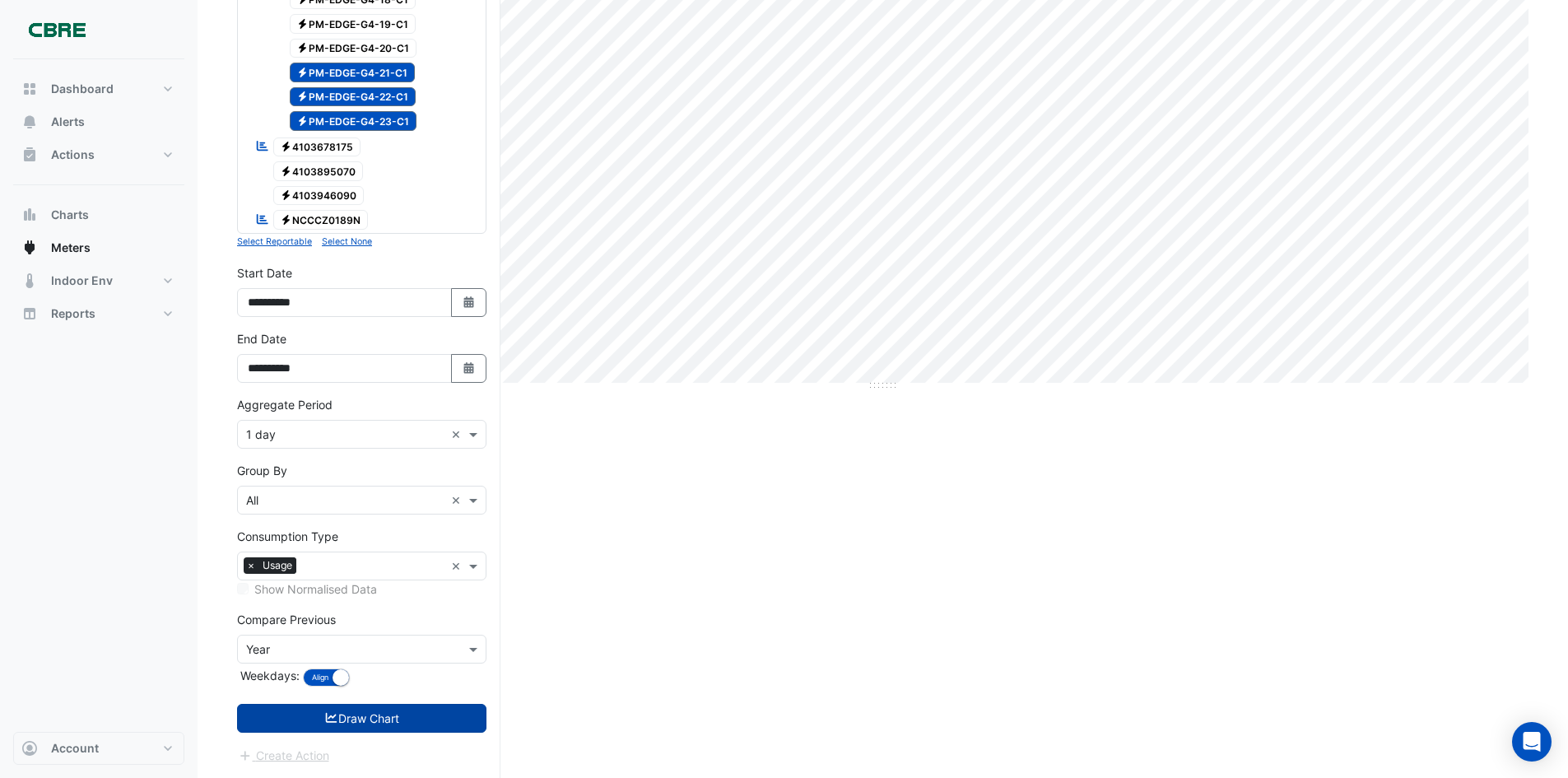
click at [380, 715] on button "Draw Chart" at bounding box center [361, 718] width 249 height 28
